Goal: Task Accomplishment & Management: Manage account settings

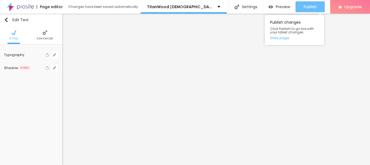
click at [309, 5] on span "Publish" at bounding box center [310, 7] width 13 height 4
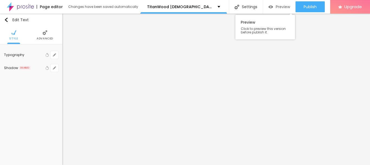
click at [278, 8] on span "Preview" at bounding box center [283, 7] width 14 height 4
click at [277, 5] on span "Preview" at bounding box center [283, 7] width 14 height 4
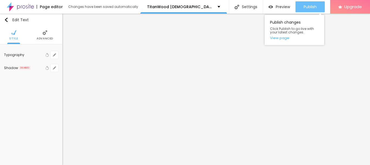
click at [305, 8] on span "Publish" at bounding box center [310, 7] width 13 height 4
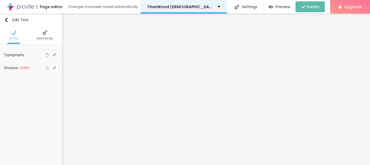
click at [216, 7] on div "TitanWood [DEMOGRAPHIC_DATA][MEDICAL_DATA] Gummies" at bounding box center [183, 7] width 73 height 4
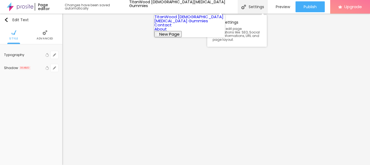
click at [250, 7] on div "Settings" at bounding box center [253, 7] width 30 height 14
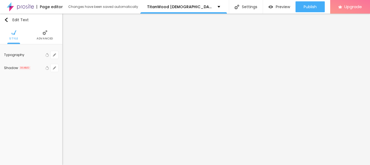
paste input "TitanWood [DEMOGRAPHIC_DATA][MEDICAL_DATA] Gummies"
paste input "– Boost Strength, Stamina & Confidence Naturally"
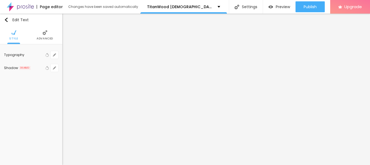
scroll to position [0, 30]
type input "TitanWood [DEMOGRAPHIC_DATA][MEDICAL_DATA] Gummies– Boost Strength, Stamina & C…"
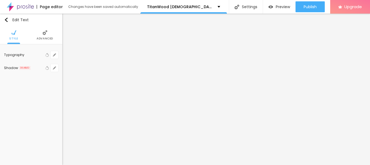
paste textarea "TitanWood [DEMOGRAPHIC_DATA][MEDICAL_DATA] Gummies are plant-based dietary supp…"
type textarea "TitanWood [DEMOGRAPHIC_DATA][MEDICAL_DATA] Gummies are plant-based dietary supp…"
drag, startPoint x: 213, startPoint y: 67, endPoint x: 142, endPoint y: 73, distance: 70.8
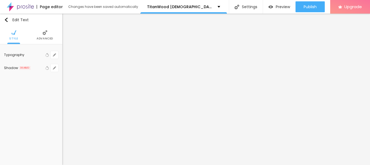
paste textarea "TitanWood [DEMOGRAPHIC_DATA][MEDICAL_DATA] Gummies"
type textarea "TitanWood [DEMOGRAPHIC_DATA][MEDICAL_DATA] Gummies"
